Goal: Task Accomplishment & Management: Manage account settings

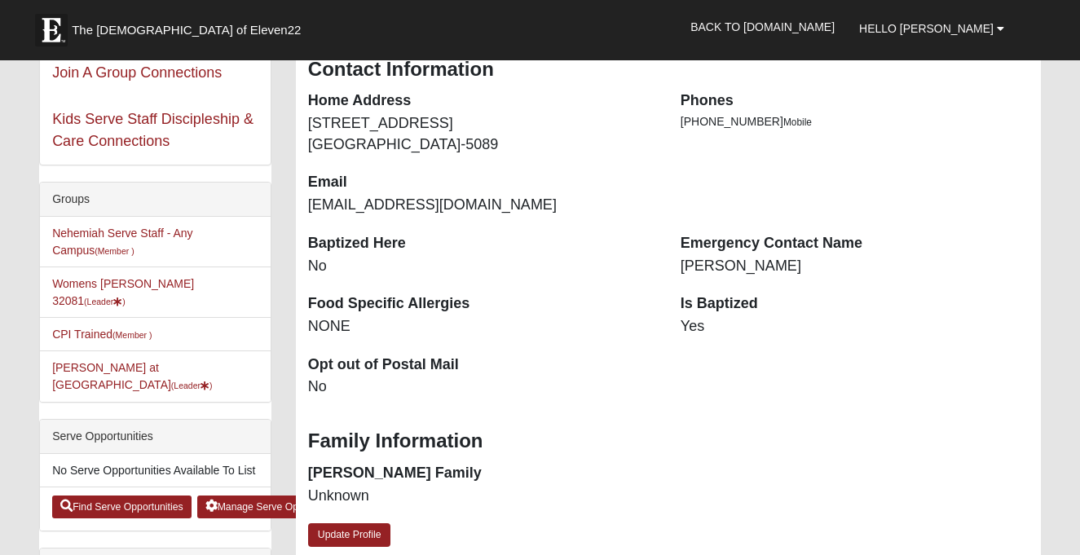
scroll to position [295, 0]
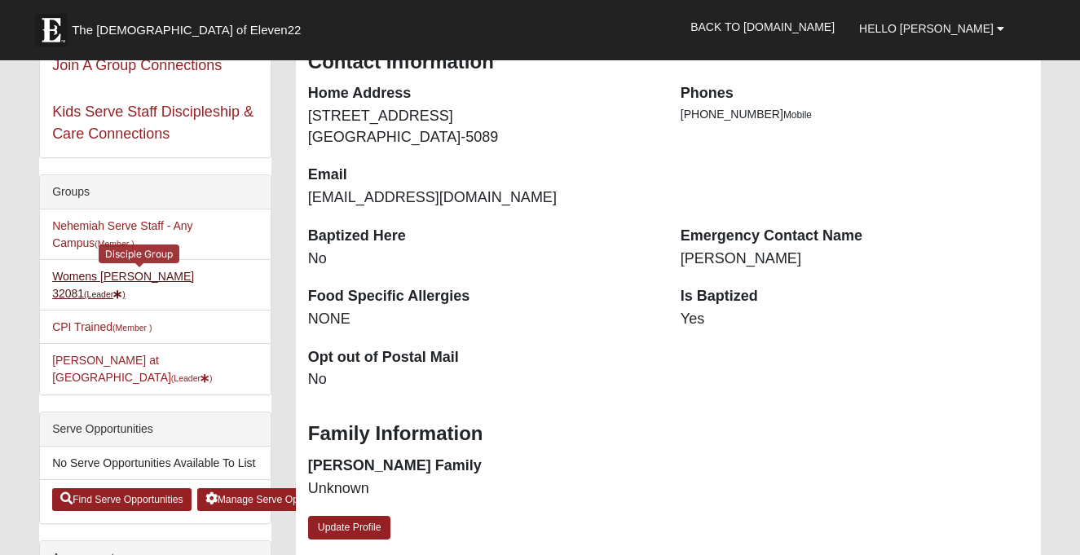
click at [173, 277] on link "Womens Damrow 32081 (Leader )" at bounding box center [123, 285] width 142 height 30
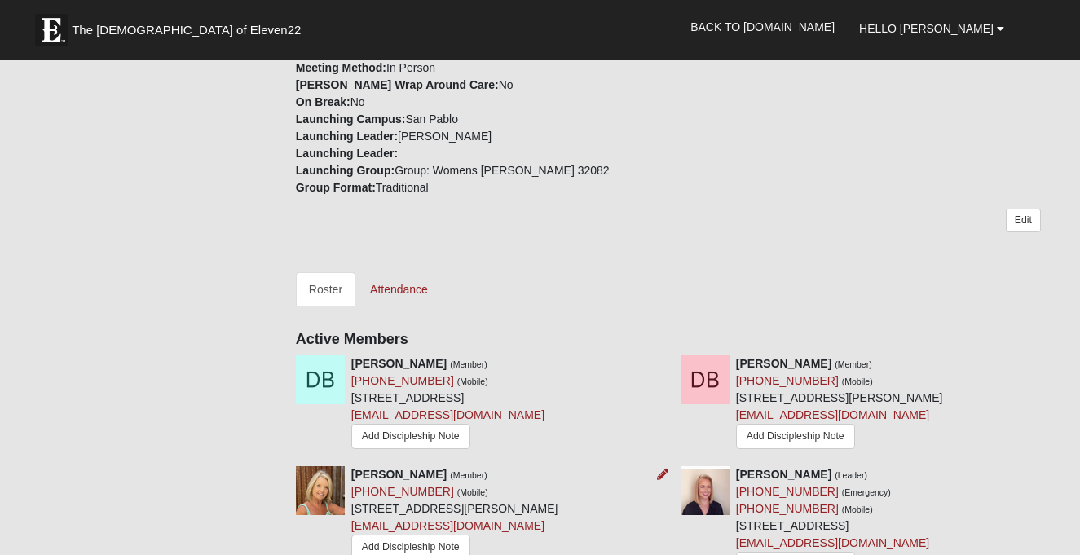
scroll to position [513, 0]
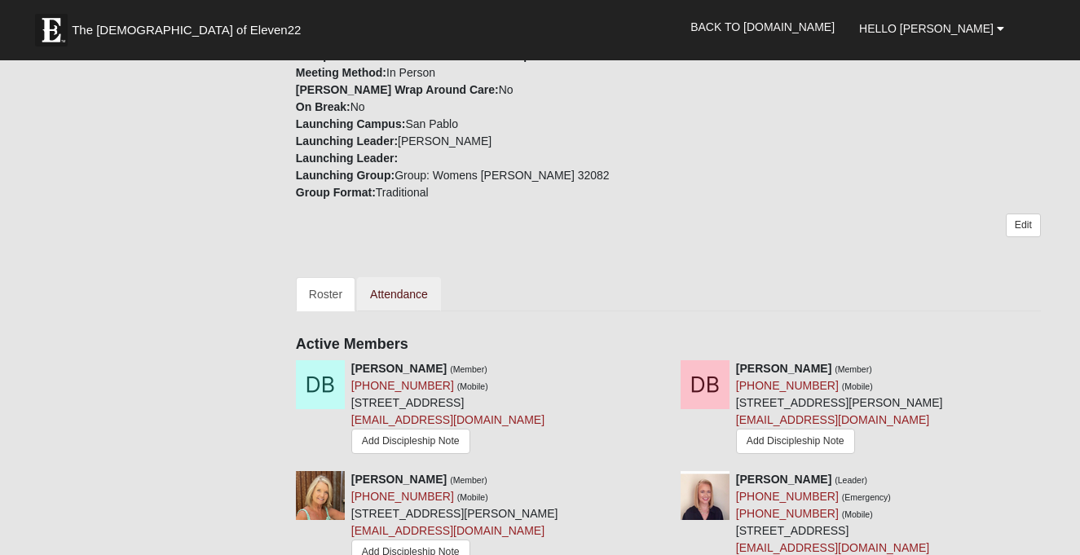
click at [407, 277] on link "Attendance" at bounding box center [399, 294] width 84 height 34
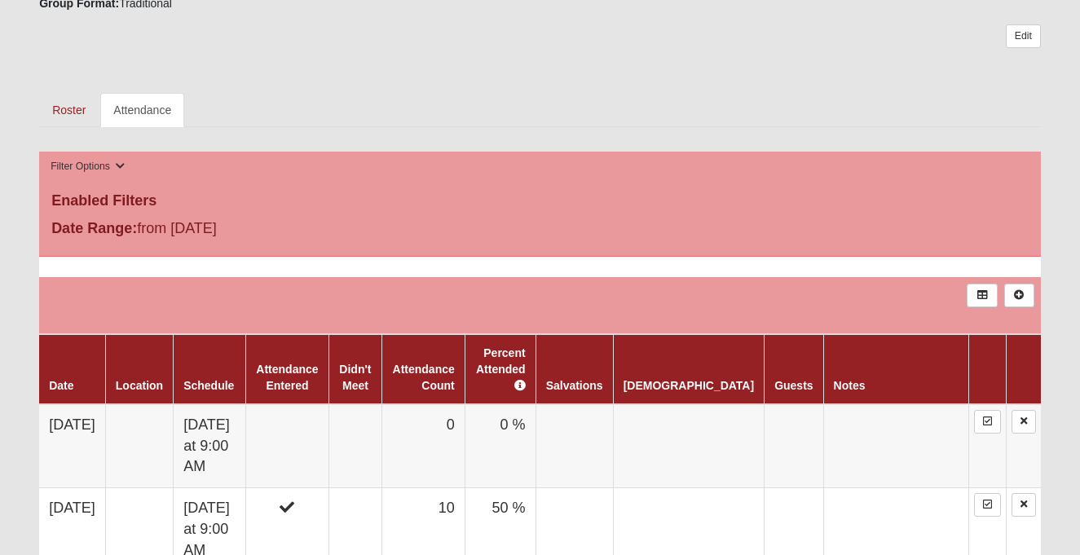
scroll to position [685, 0]
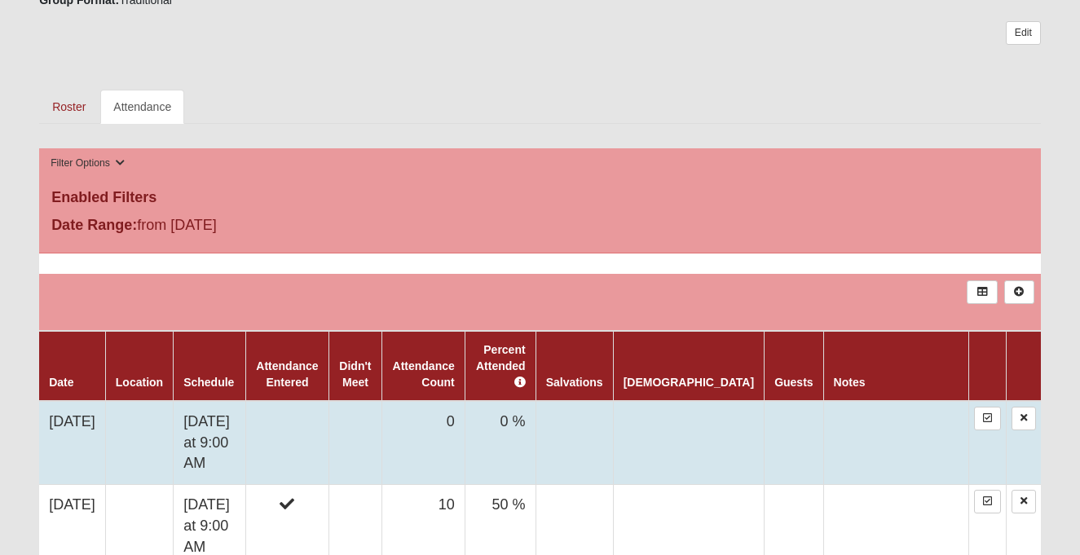
click at [535, 417] on td "0 %" at bounding box center [499, 443] width 71 height 84
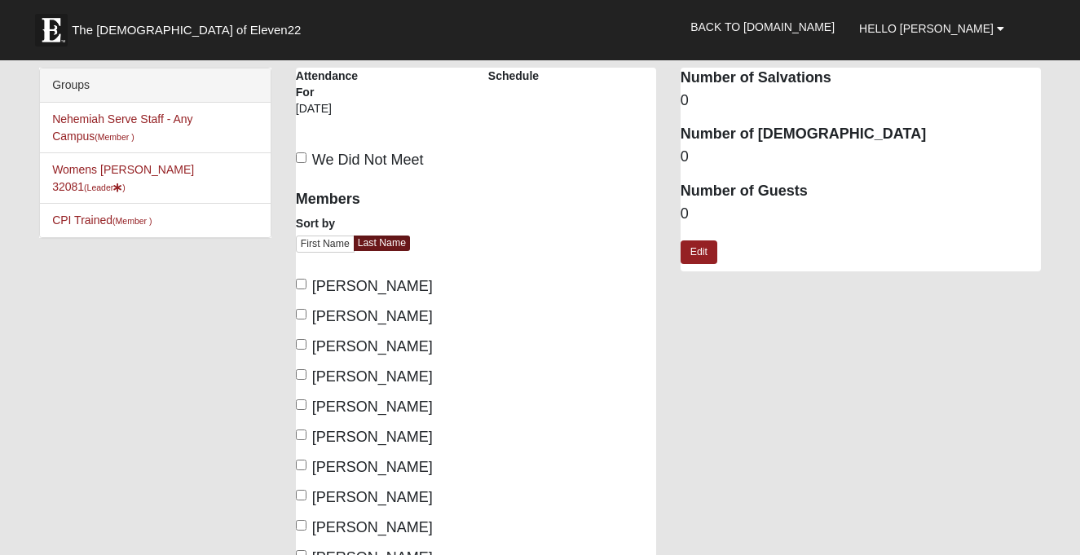
click at [303, 311] on input "Beringuel, Dianne" at bounding box center [301, 314] width 11 height 11
checkbox input "true"
click at [307, 373] on label "Damrow, Jeanne" at bounding box center [364, 377] width 137 height 22
click at [306, 373] on input "Damrow, Jeanne" at bounding box center [301, 374] width 11 height 11
checkbox input "true"
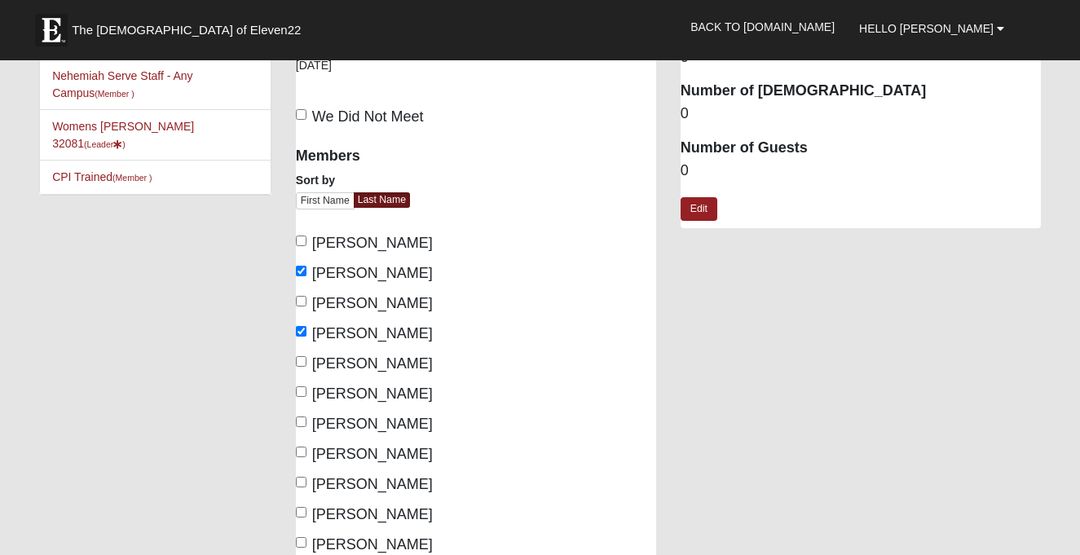
scroll to position [44, 0]
click at [306, 388] on label "Dudenkov, Liliya" at bounding box center [364, 393] width 137 height 22
click at [306, 388] on input "Dudenkov, Liliya" at bounding box center [301, 390] width 11 height 11
checkbox input "true"
click at [304, 416] on input "Fields, Carrie" at bounding box center [301, 421] width 11 height 11
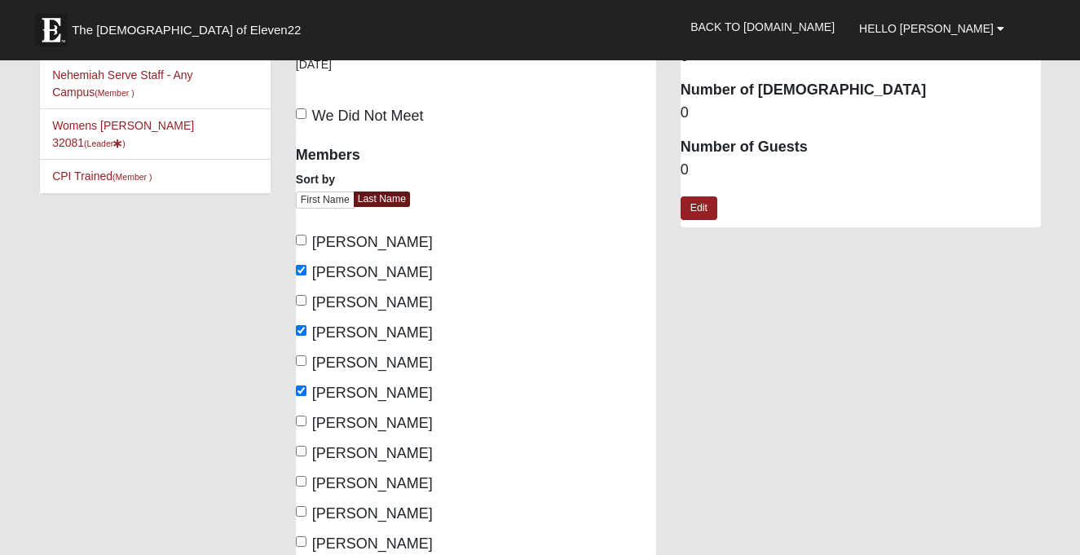
checkbox input "true"
click at [305, 451] on input "Hayes, Jessica" at bounding box center [301, 451] width 11 height 11
checkbox input "true"
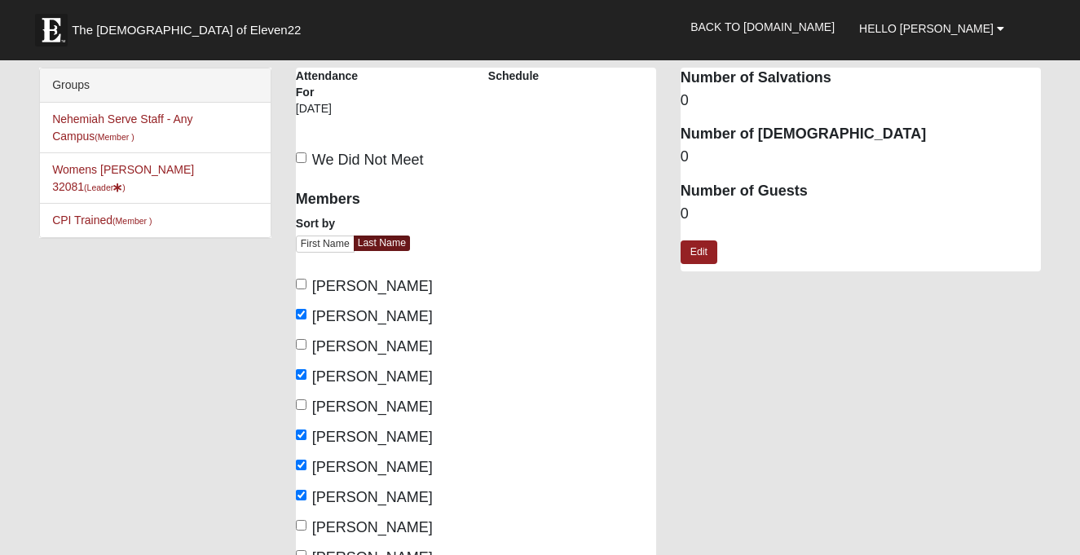
scroll to position [0, 0]
click at [513, 77] on label "Schedule" at bounding box center [513, 76] width 51 height 16
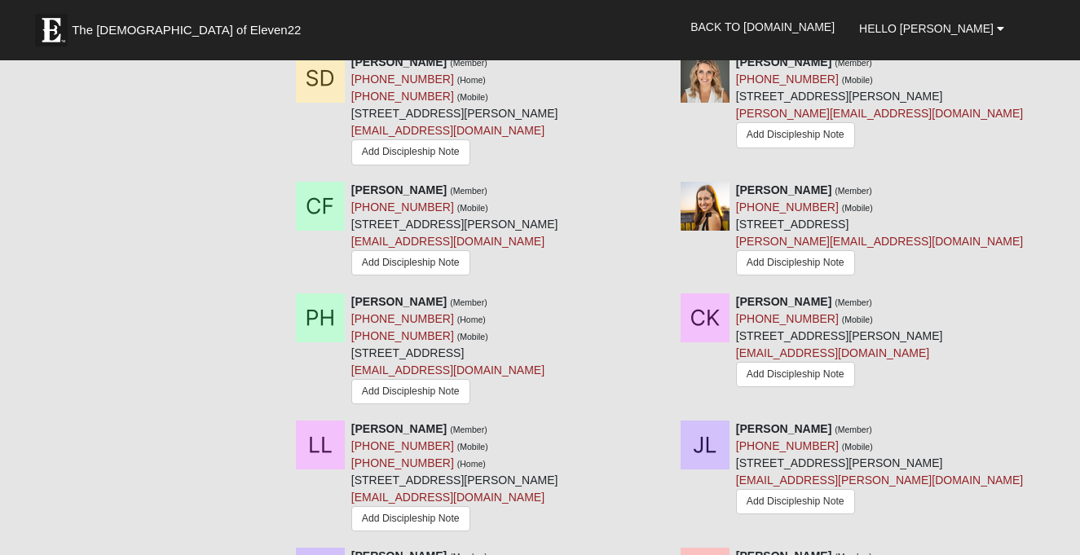
scroll to position [1059, 0]
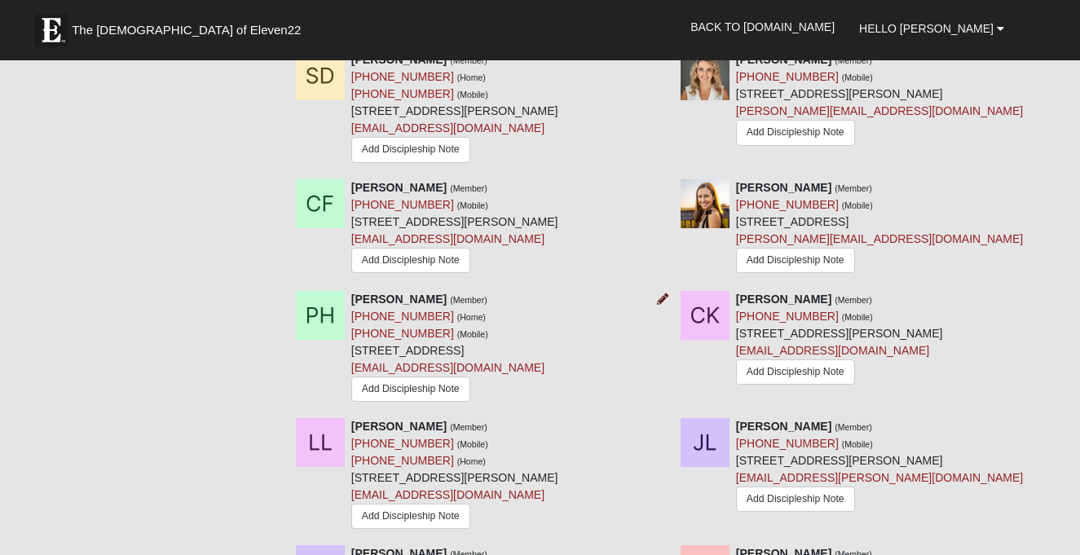
click at [662, 293] on icon at bounding box center [662, 298] width 11 height 11
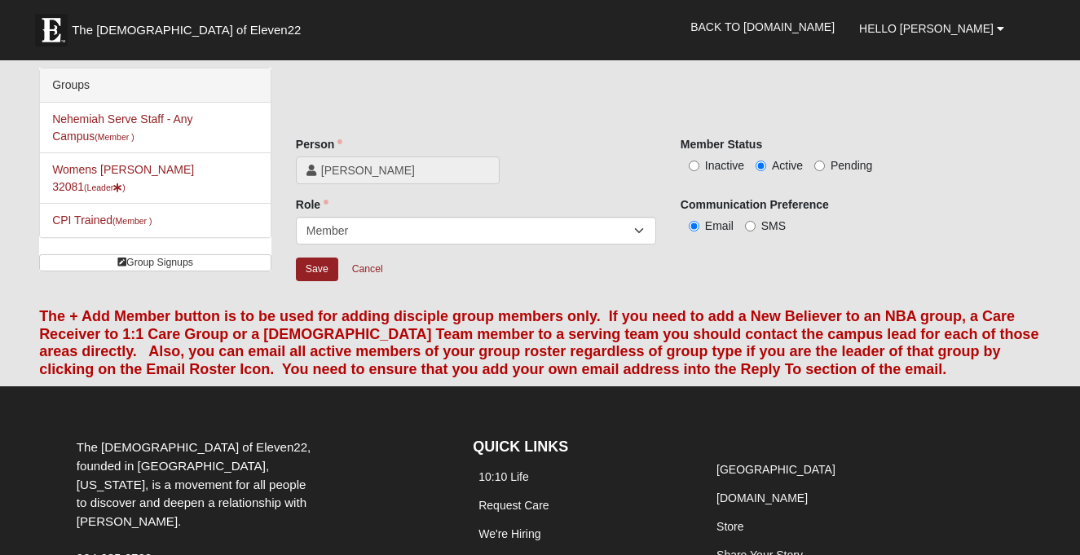
click at [690, 166] on input "Inactive" at bounding box center [694, 166] width 11 height 11
radio input "true"
click at [313, 268] on input "Save" at bounding box center [317, 270] width 42 height 24
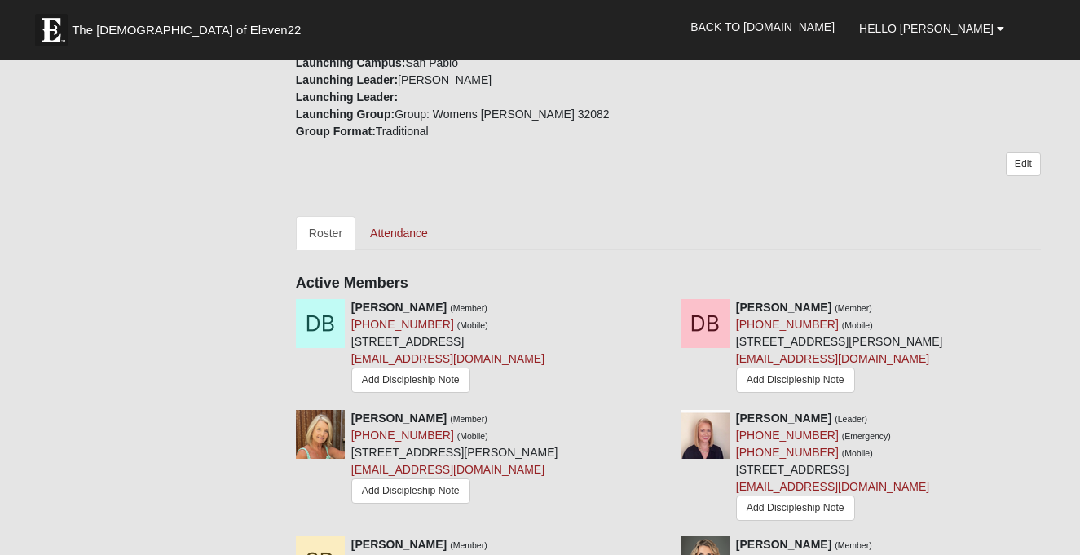
scroll to position [575, 0]
click at [404, 215] on link "Attendance" at bounding box center [399, 232] width 84 height 34
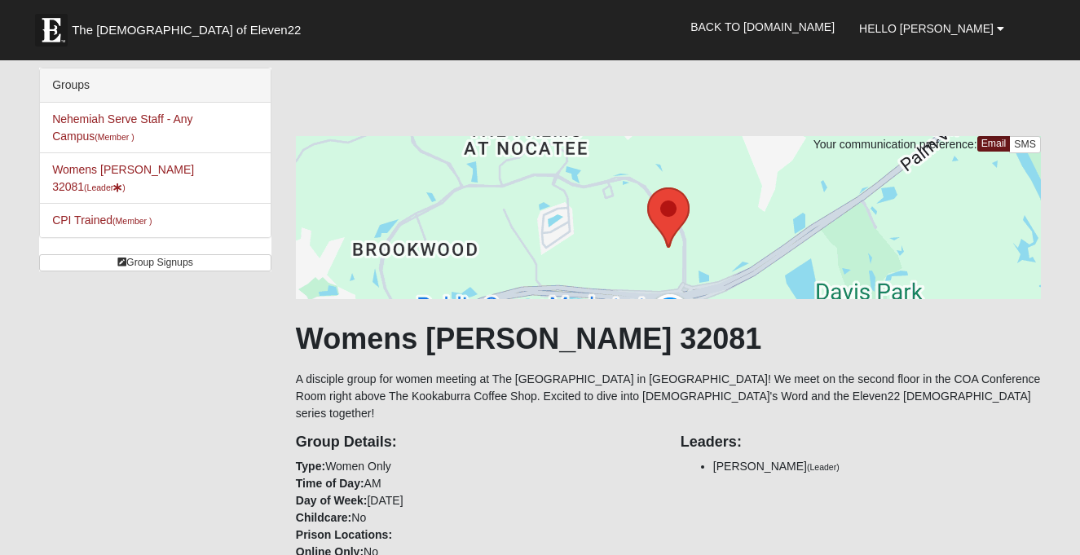
scroll to position [0, 0]
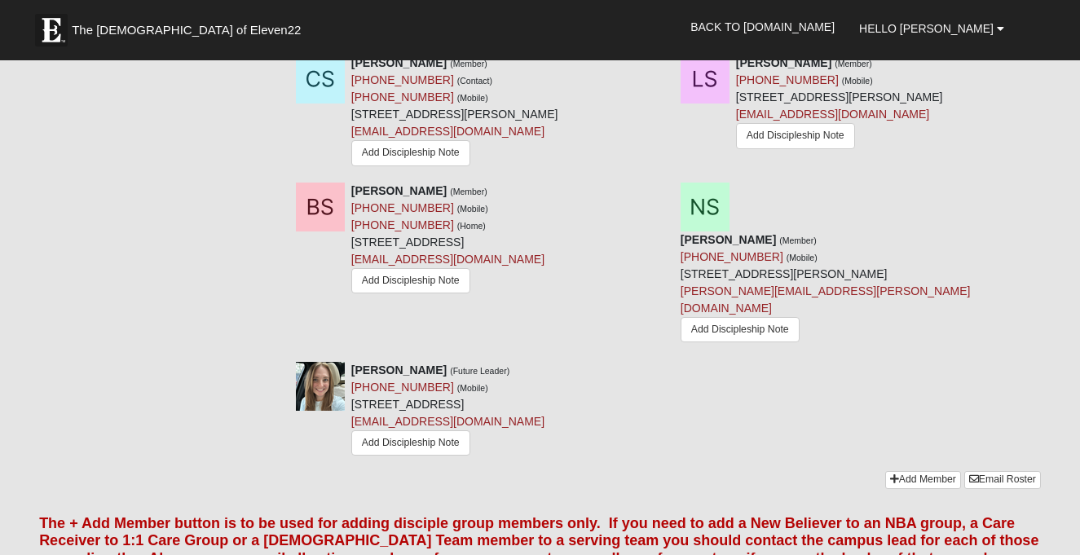
scroll to position [1645, 0]
click at [663, 363] on icon at bounding box center [662, 368] width 11 height 11
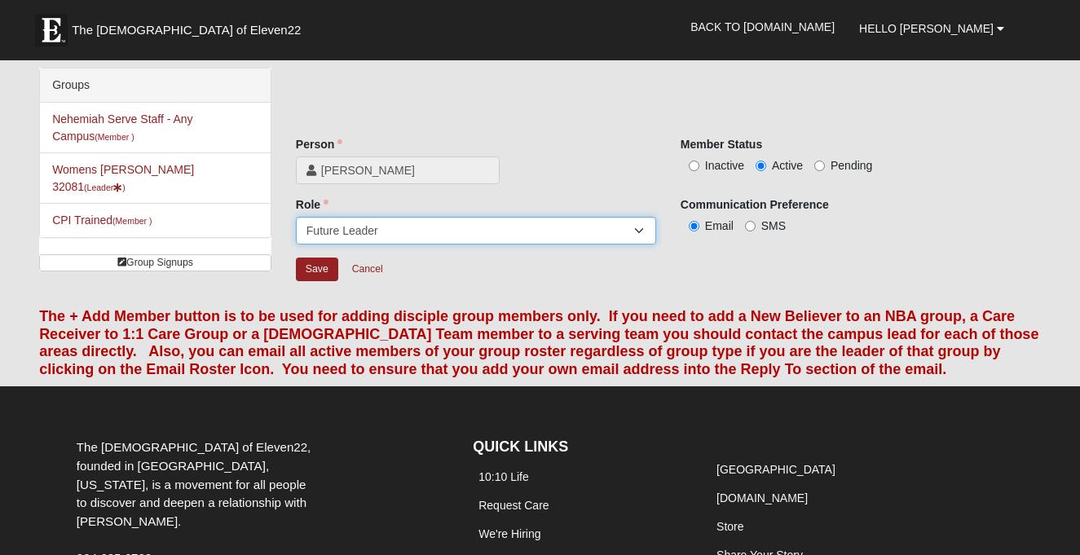
select select "548"
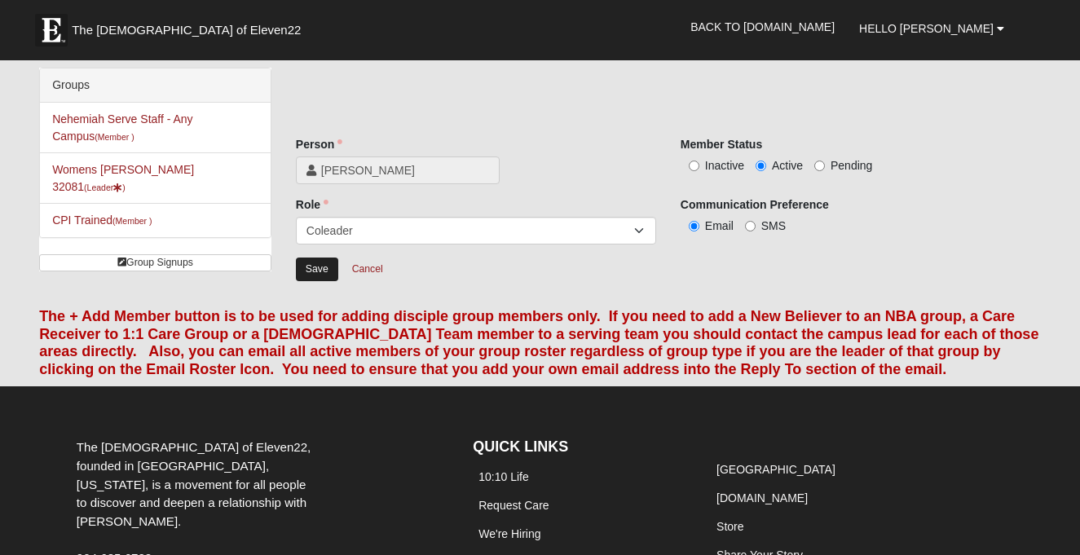
click at [319, 266] on input "Save" at bounding box center [317, 270] width 42 height 24
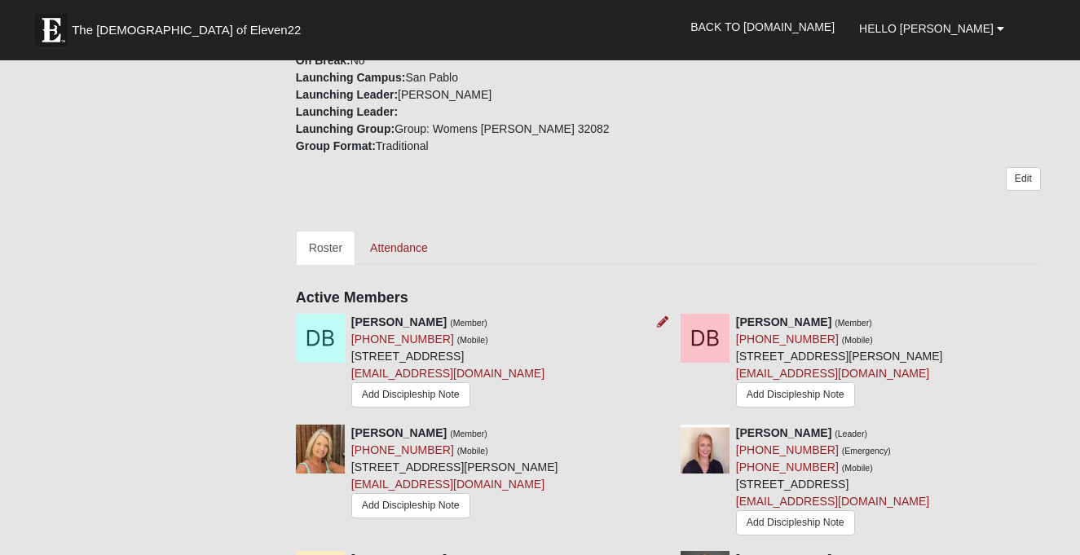
scroll to position [560, 0]
click at [663, 316] on icon at bounding box center [662, 321] width 11 height 11
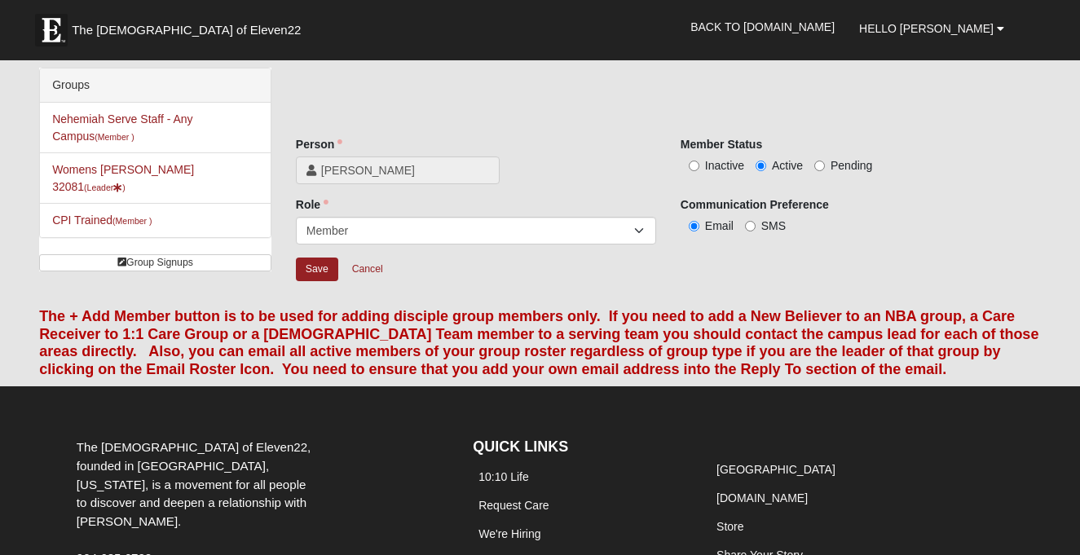
click at [695, 162] on input "Inactive" at bounding box center [694, 166] width 11 height 11
radio input "true"
click at [306, 271] on input "Save" at bounding box center [317, 270] width 42 height 24
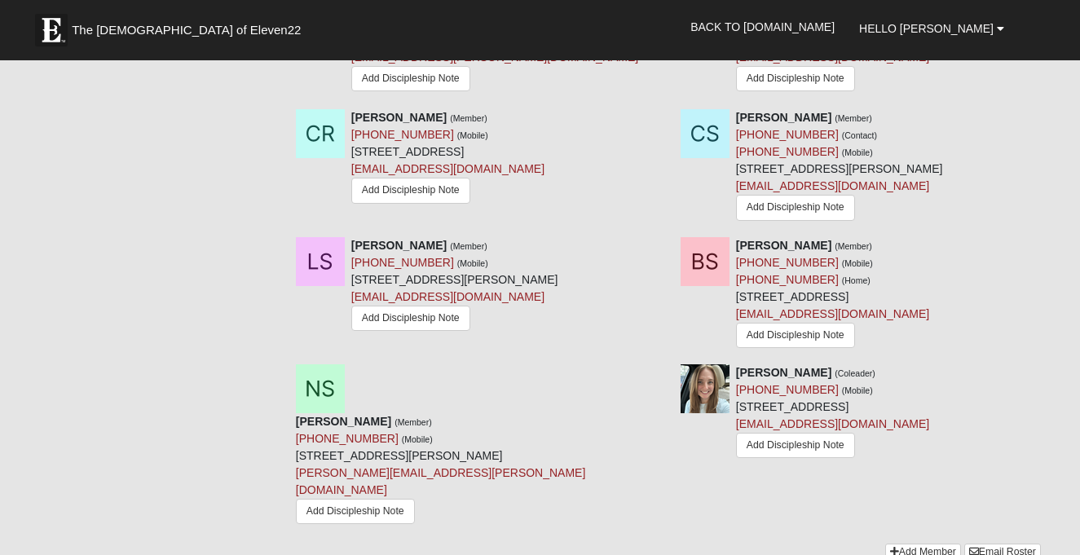
scroll to position [1471, 0]
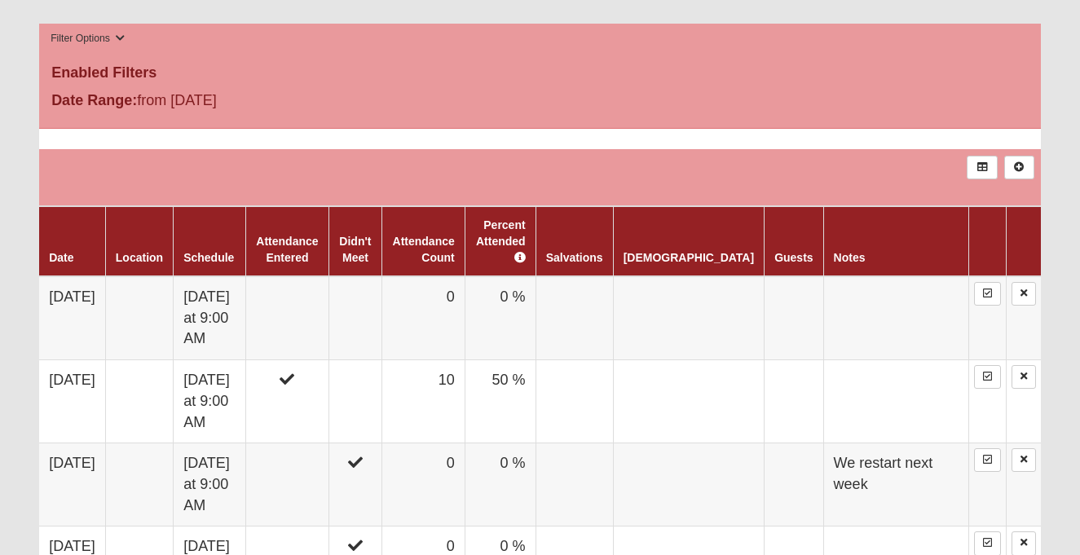
scroll to position [828, 0]
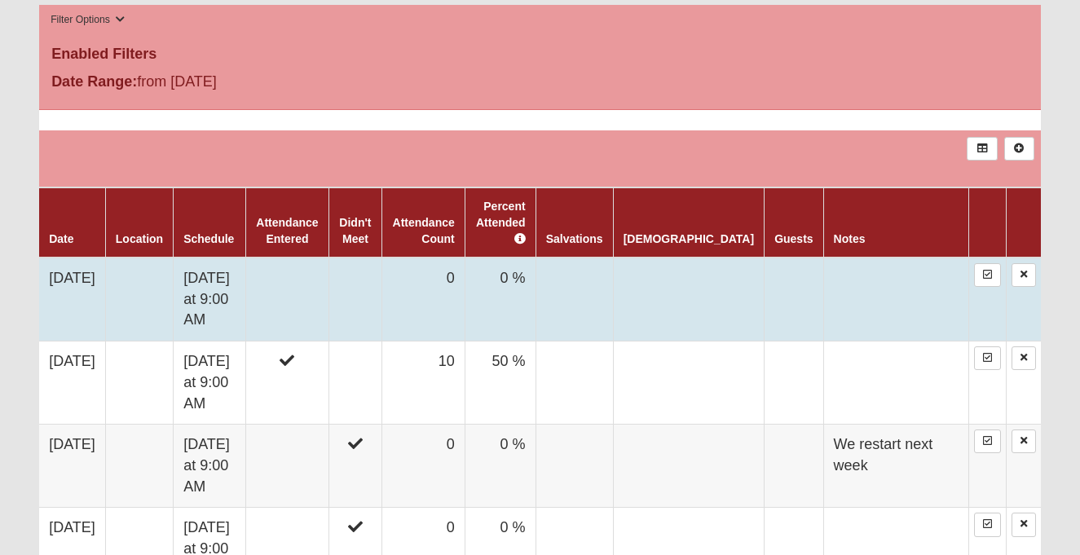
click at [535, 273] on td "0 %" at bounding box center [499, 300] width 71 height 84
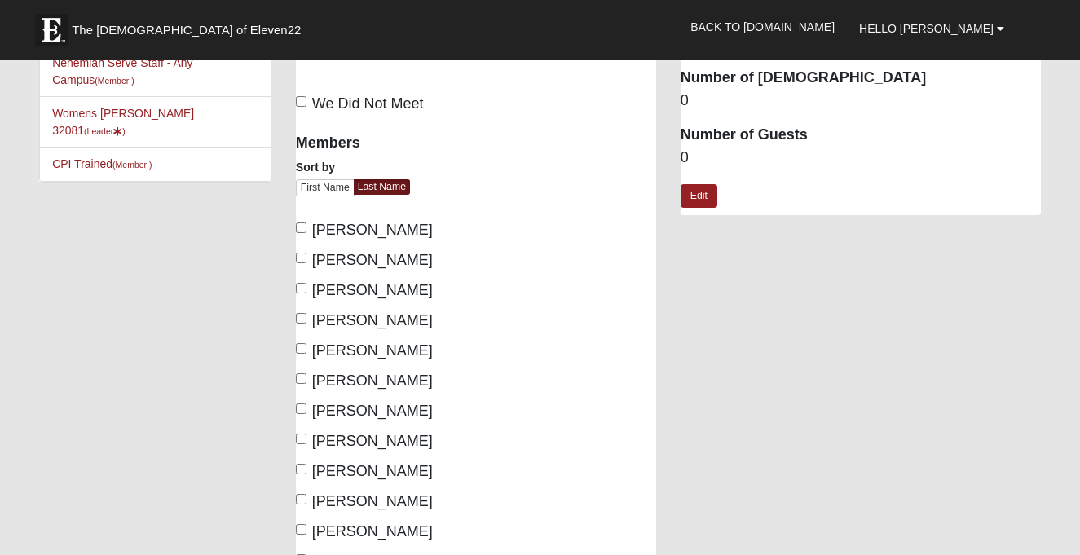
scroll to position [56, 0]
click at [302, 255] on input "[PERSON_NAME]" at bounding box center [301, 258] width 11 height 11
checkbox input "true"
click at [303, 313] on input "[PERSON_NAME]" at bounding box center [301, 318] width 11 height 11
checkbox input "true"
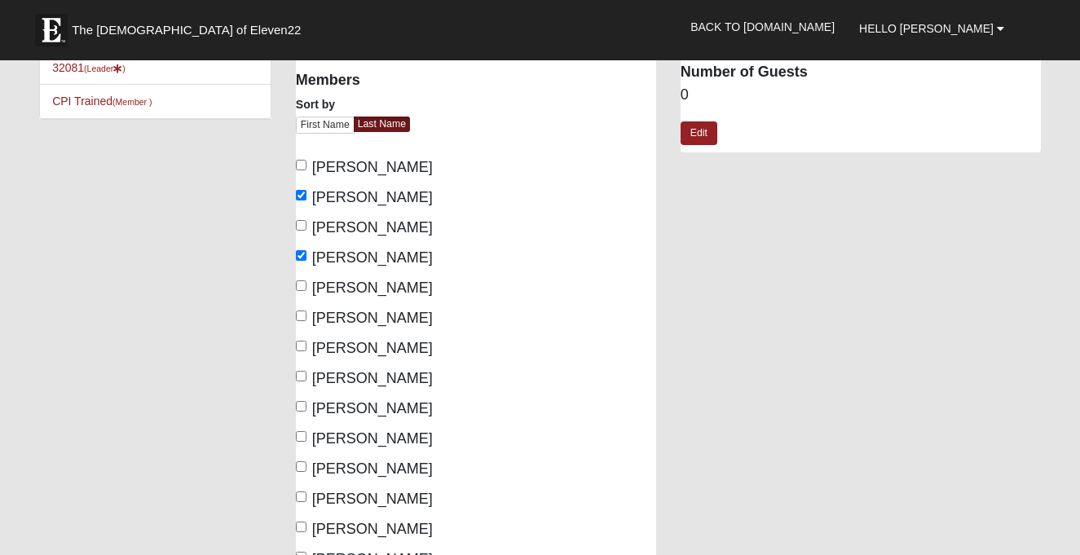
scroll to position [119, 0]
click at [300, 315] on input "[PERSON_NAME]" at bounding box center [301, 315] width 11 height 11
checkbox input "true"
click at [300, 346] on input "[PERSON_NAME]" at bounding box center [301, 346] width 11 height 11
checkbox input "true"
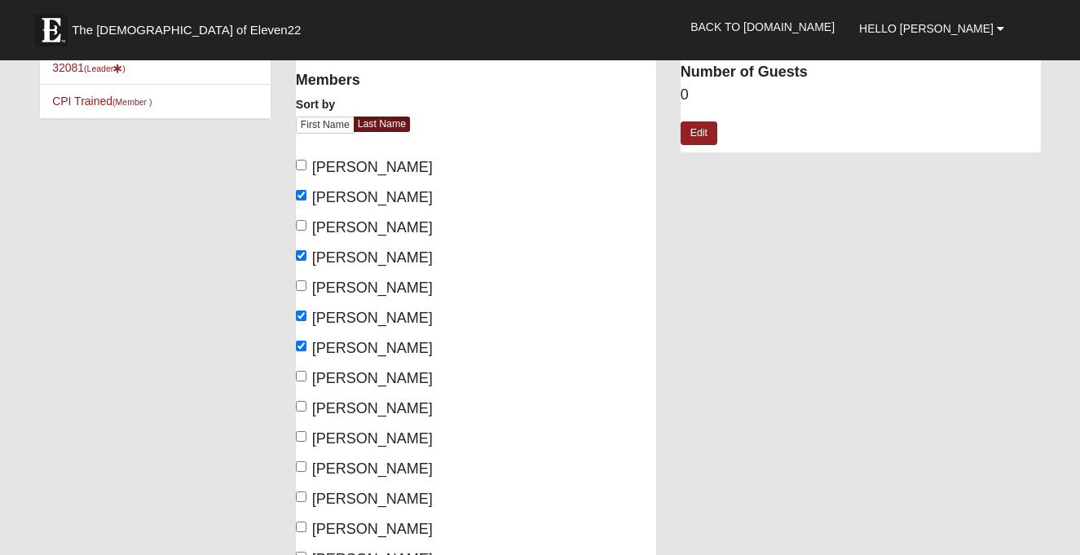
click at [300, 375] on input "[PERSON_NAME]" at bounding box center [301, 376] width 11 height 11
checkbox input "true"
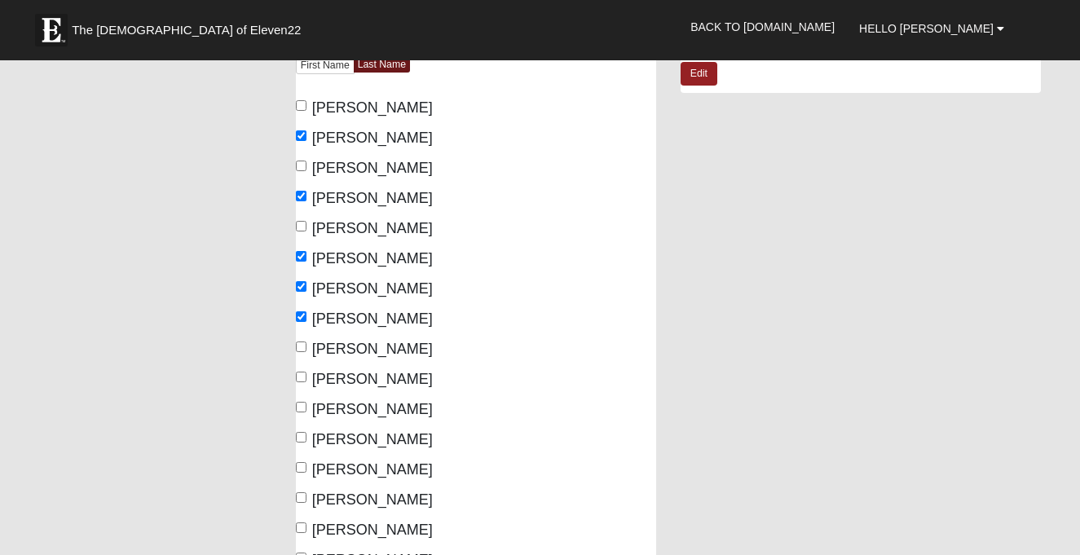
scroll to position [180, 0]
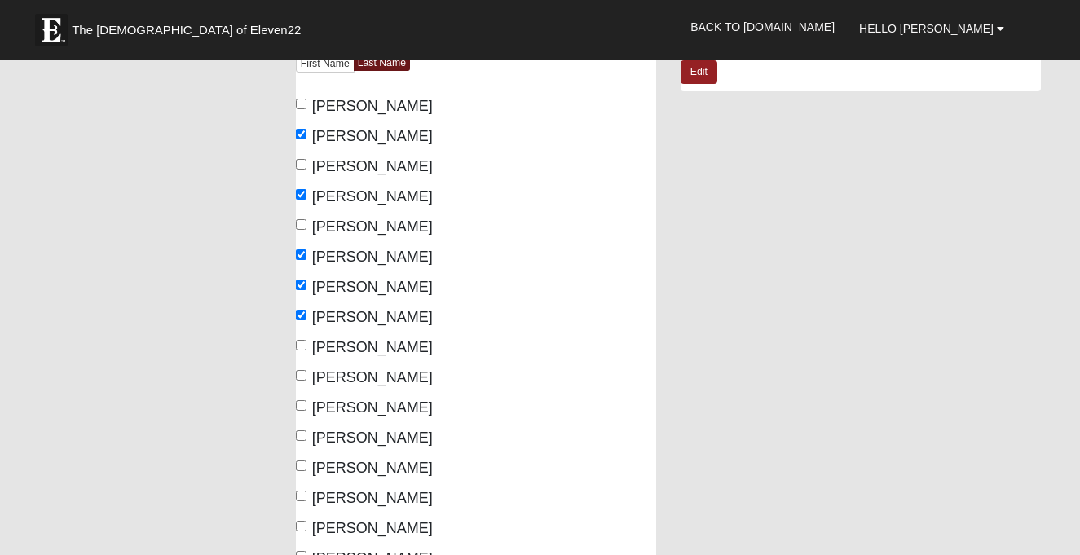
click at [306, 374] on label "[PERSON_NAME]" at bounding box center [364, 378] width 137 height 22
click at [306, 374] on input "[PERSON_NAME]" at bounding box center [301, 375] width 11 height 11
checkbox input "true"
click at [305, 431] on input "[PERSON_NAME]" at bounding box center [301, 435] width 11 height 11
checkbox input "true"
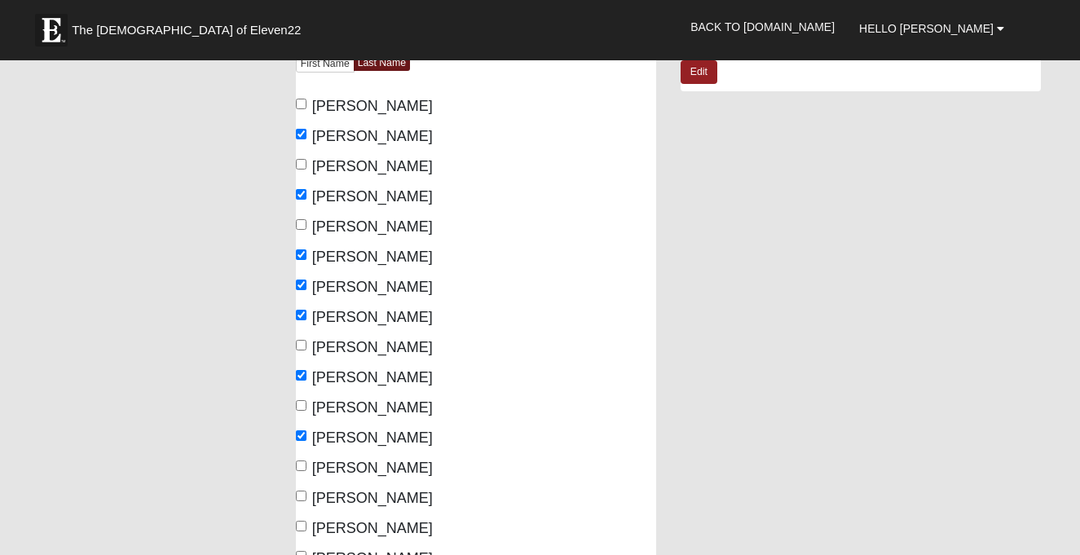
click at [308, 464] on label "[PERSON_NAME]" at bounding box center [364, 468] width 137 height 22
click at [306, 464] on input "[PERSON_NAME]" at bounding box center [301, 465] width 11 height 11
checkbox input "true"
click at [307, 494] on label "[PERSON_NAME]" at bounding box center [364, 498] width 137 height 22
click at [306, 494] on input "[PERSON_NAME]" at bounding box center [301, 496] width 11 height 11
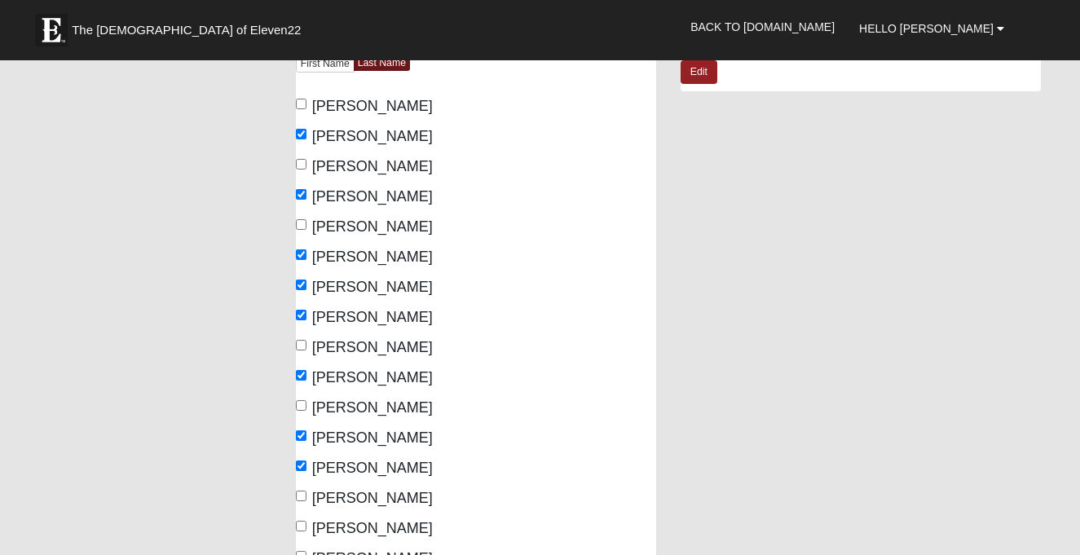
checkbox input "true"
click at [304, 522] on input "[PERSON_NAME]" at bounding box center [301, 526] width 11 height 11
checkbox input "true"
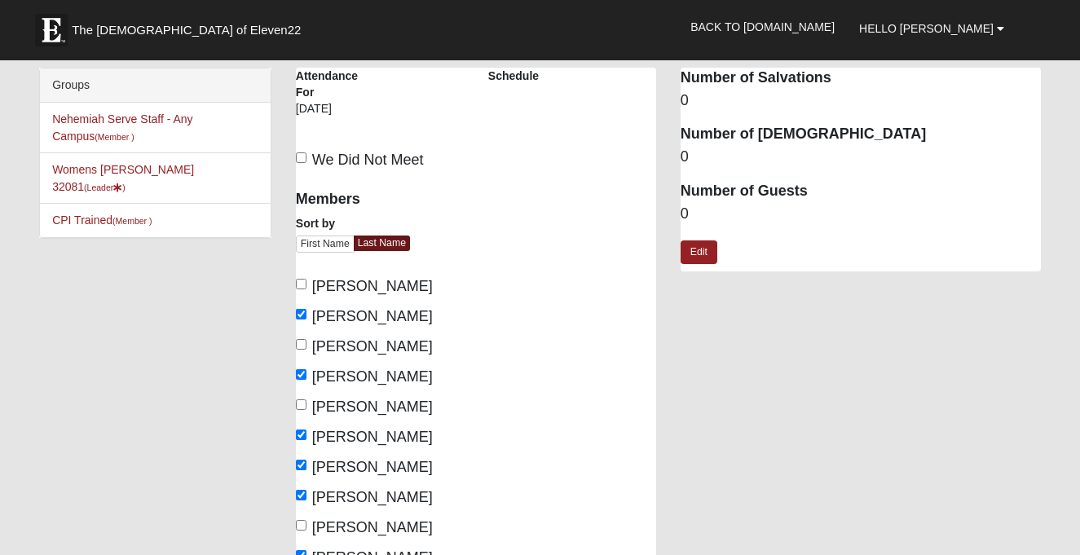
scroll to position [0, 0]
